Goal: Task Accomplishment & Management: Manage account settings

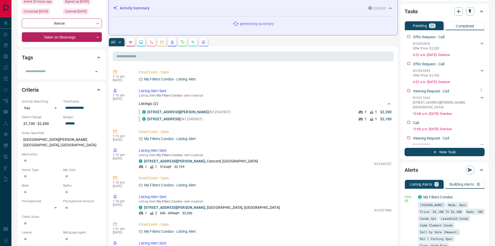
scroll to position [104, 0]
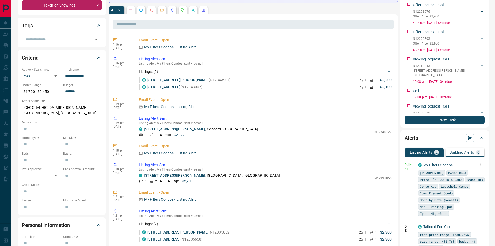
click at [481, 163] on icon "button" at bounding box center [481, 164] width 1 height 3
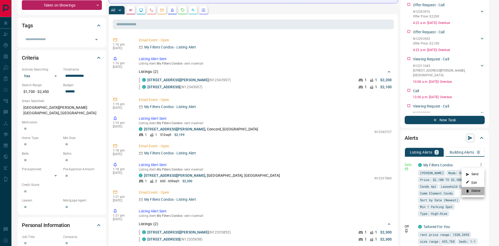
click at [476, 191] on li "Delete" at bounding box center [473, 191] width 23 height 8
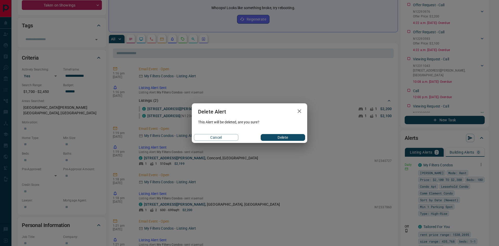
click at [274, 135] on button "Delete" at bounding box center [283, 137] width 44 height 7
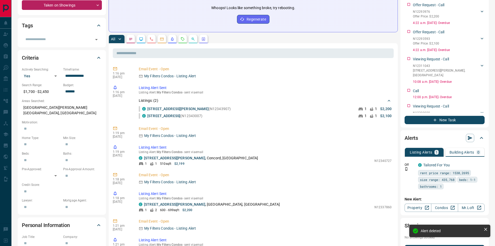
scroll to position [0, 0]
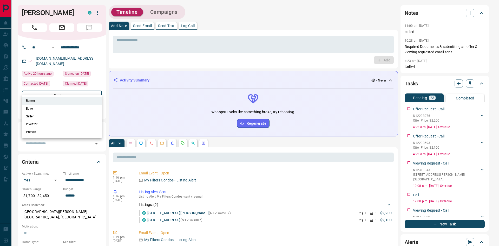
click at [104, 79] on div at bounding box center [249, 123] width 499 height 246
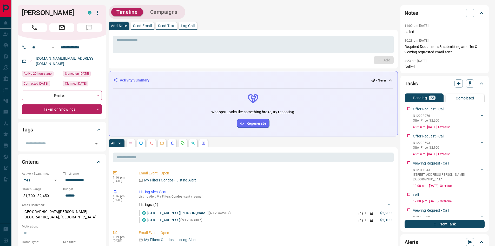
click at [93, 109] on div "**********" at bounding box center [62, 79] width 88 height 79
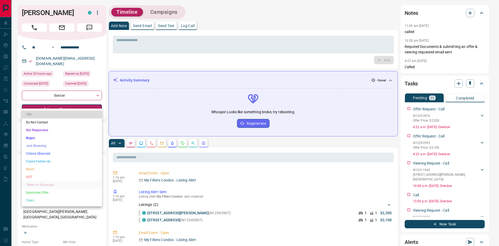
click at [49, 115] on li "TBD" at bounding box center [62, 115] width 80 height 8
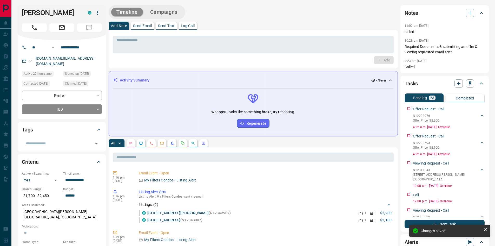
type input "**"
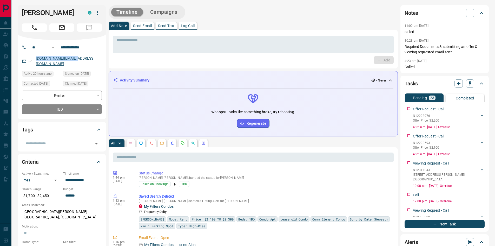
drag, startPoint x: 88, startPoint y: 58, endPoint x: 36, endPoint y: 60, distance: 52.6
click at [36, 60] on div "[DOMAIN_NAME][EMAIL_ADDRESS][DOMAIN_NAME]" at bounding box center [62, 61] width 80 height 14
copy link "[DOMAIN_NAME][EMAIL_ADDRESS][DOMAIN_NAME]"
